Goal: Information Seeking & Learning: Find specific fact

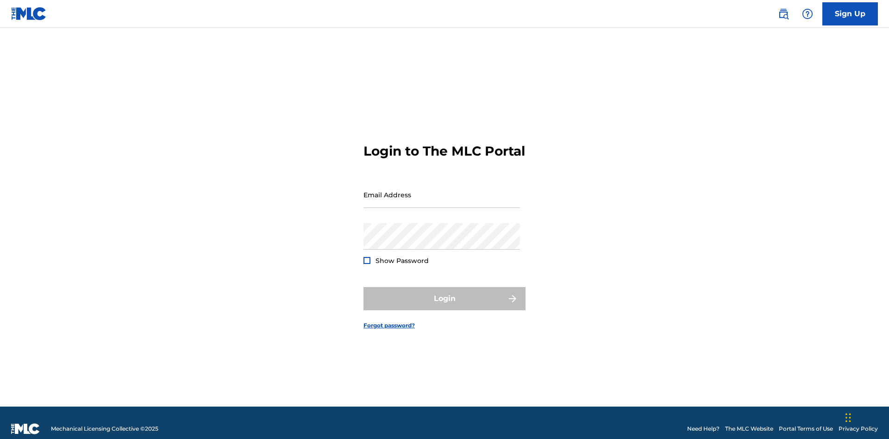
scroll to position [12, 0]
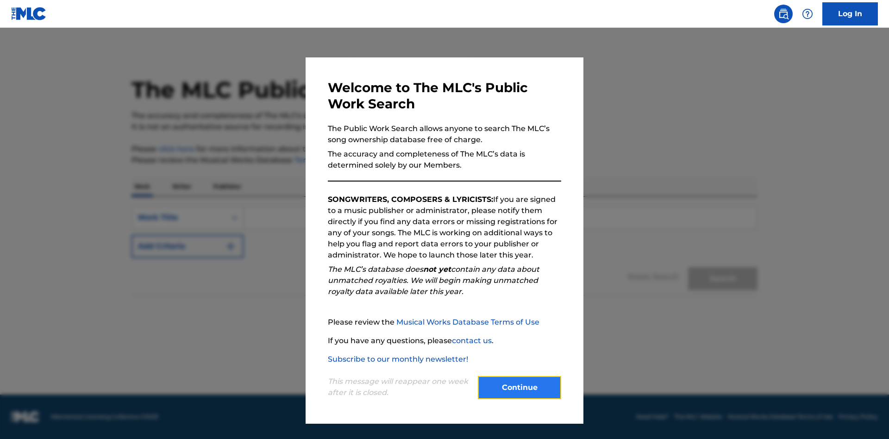
click at [519, 387] on button "Continue" at bounding box center [519, 387] width 83 height 23
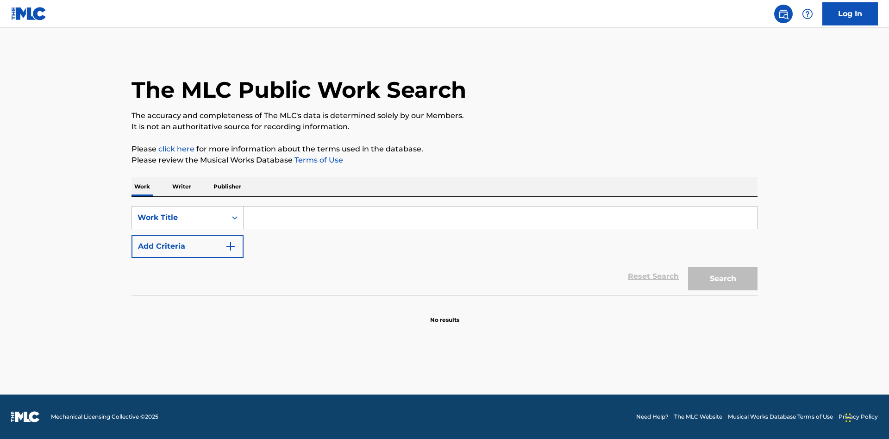
click at [181, 187] on p "Writer" at bounding box center [181, 186] width 25 height 19
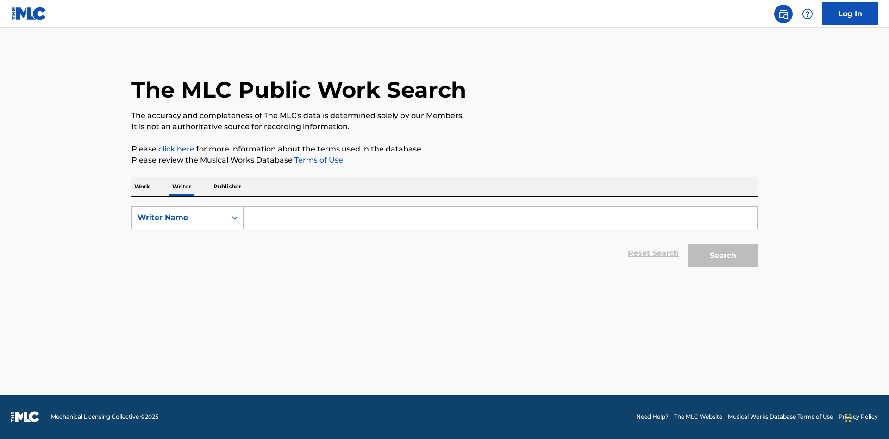
click at [500, 218] on input "Search Form" at bounding box center [500, 217] width 513 height 22
type input "DRAACO DALLAS AVENTURA"
click at [723, 256] on button "Search" at bounding box center [722, 255] width 69 height 23
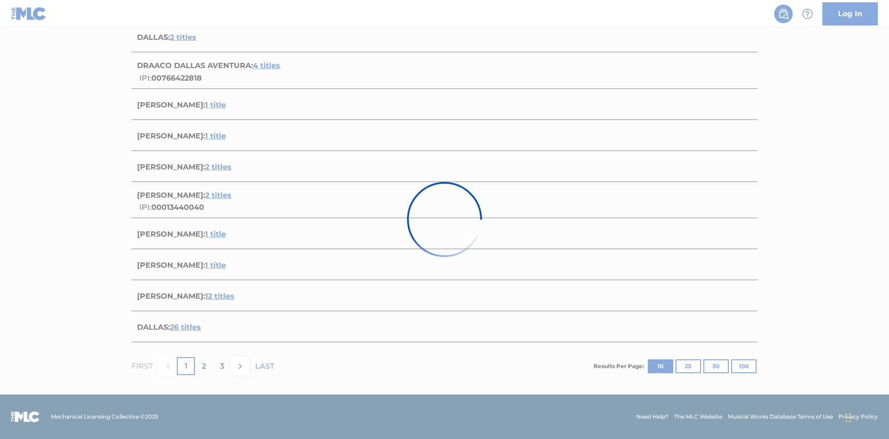
scroll to position [254, 0]
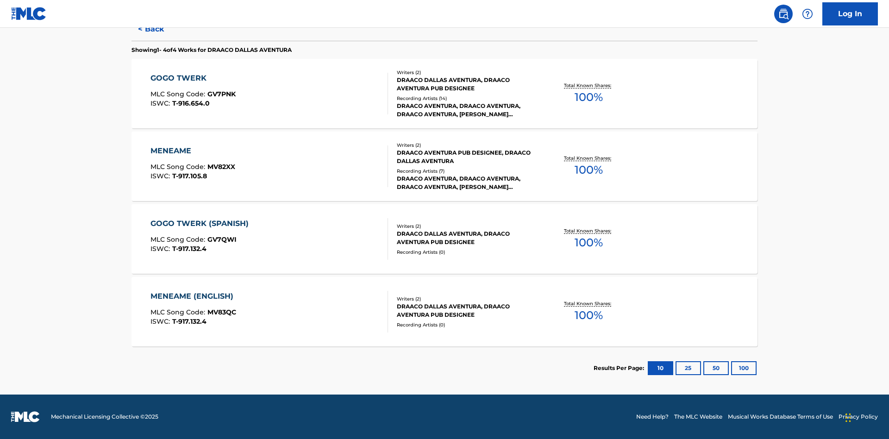
click at [192, 151] on div "MENEAME" at bounding box center [192, 150] width 85 height 11
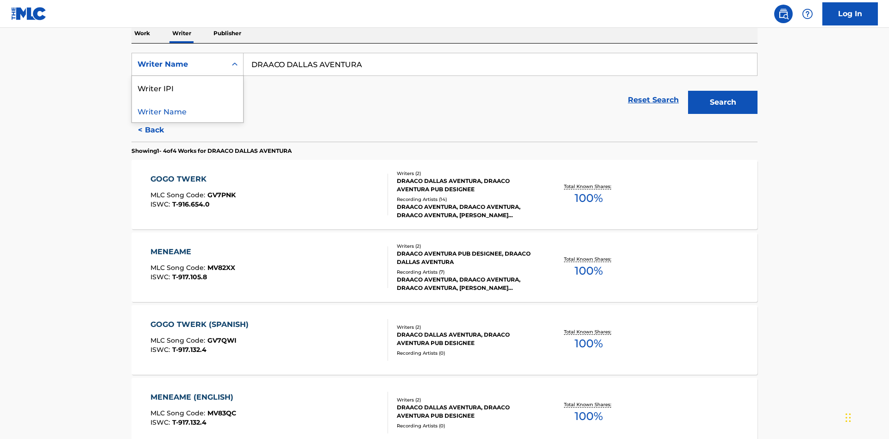
click at [187, 87] on div "Writer IPI" at bounding box center [187, 87] width 111 height 23
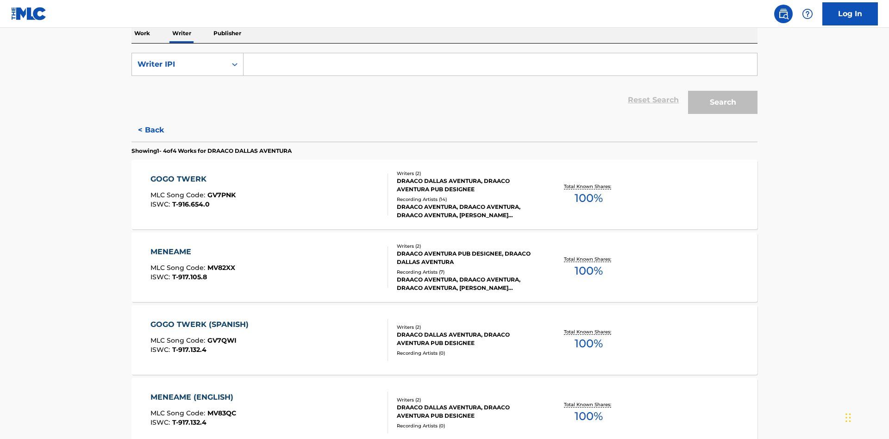
click at [500, 67] on input "Search Form" at bounding box center [500, 64] width 513 height 22
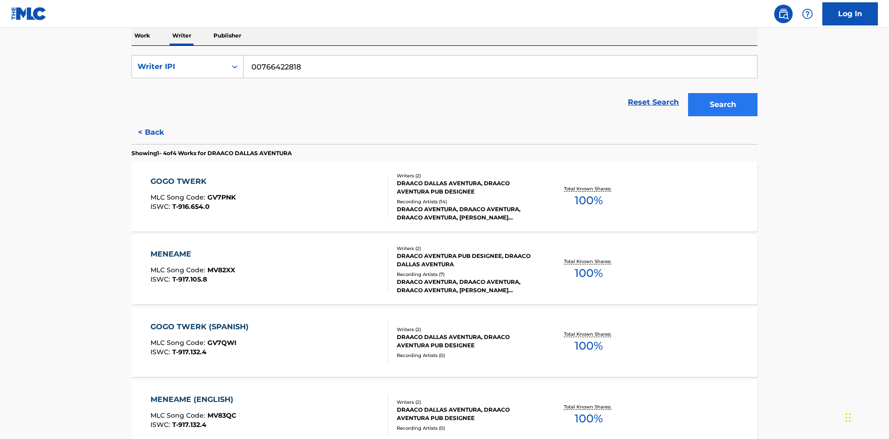
type input "00766422818"
click at [723, 93] on button "Search" at bounding box center [722, 104] width 69 height 23
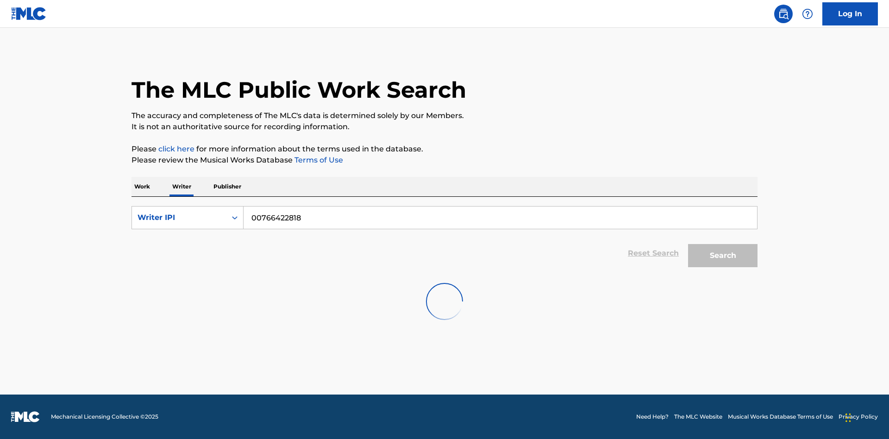
scroll to position [0, 0]
